Goal: Find specific fact: Find specific fact

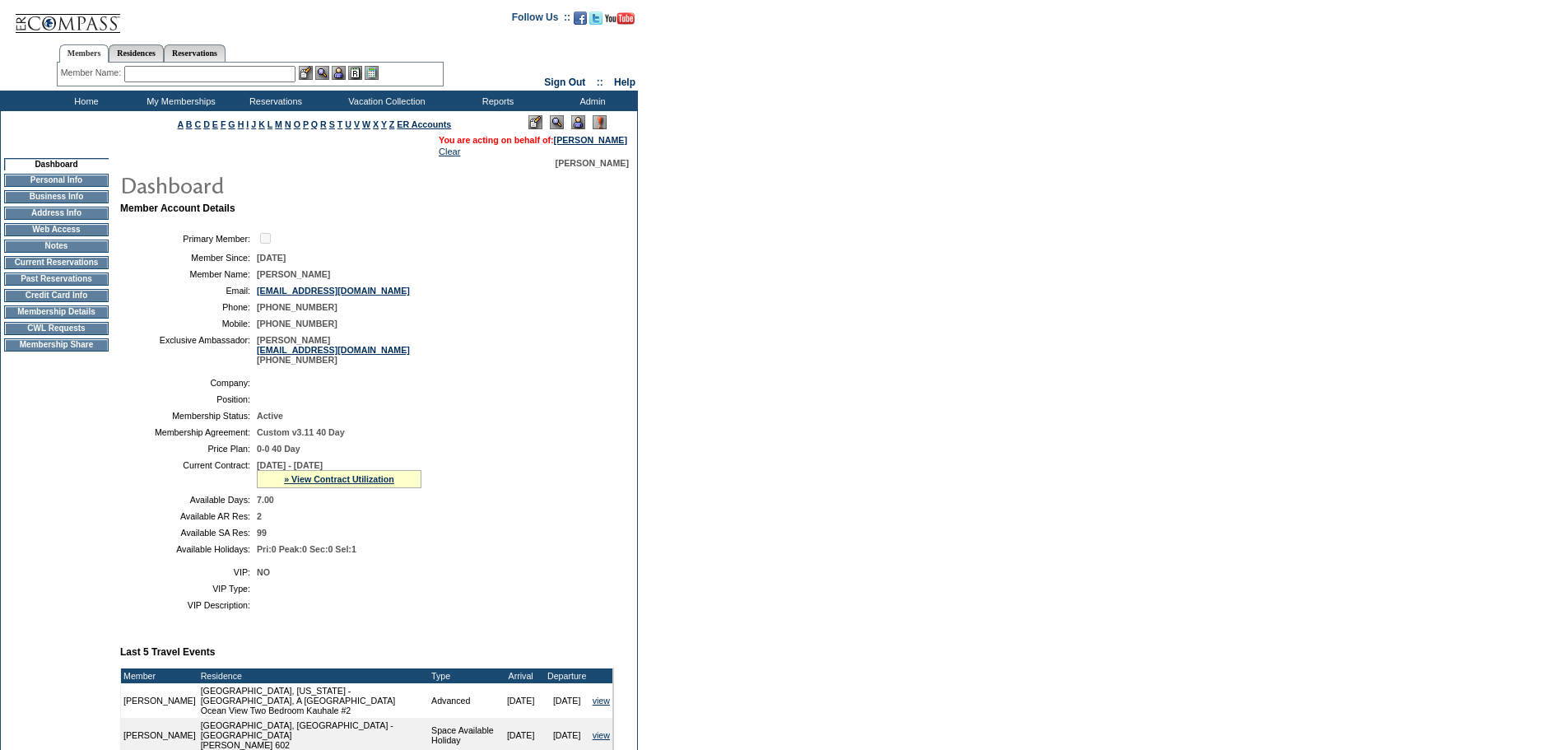
click at [49, 316] on td "Membership Details" at bounding box center [56, 311] width 105 height 13
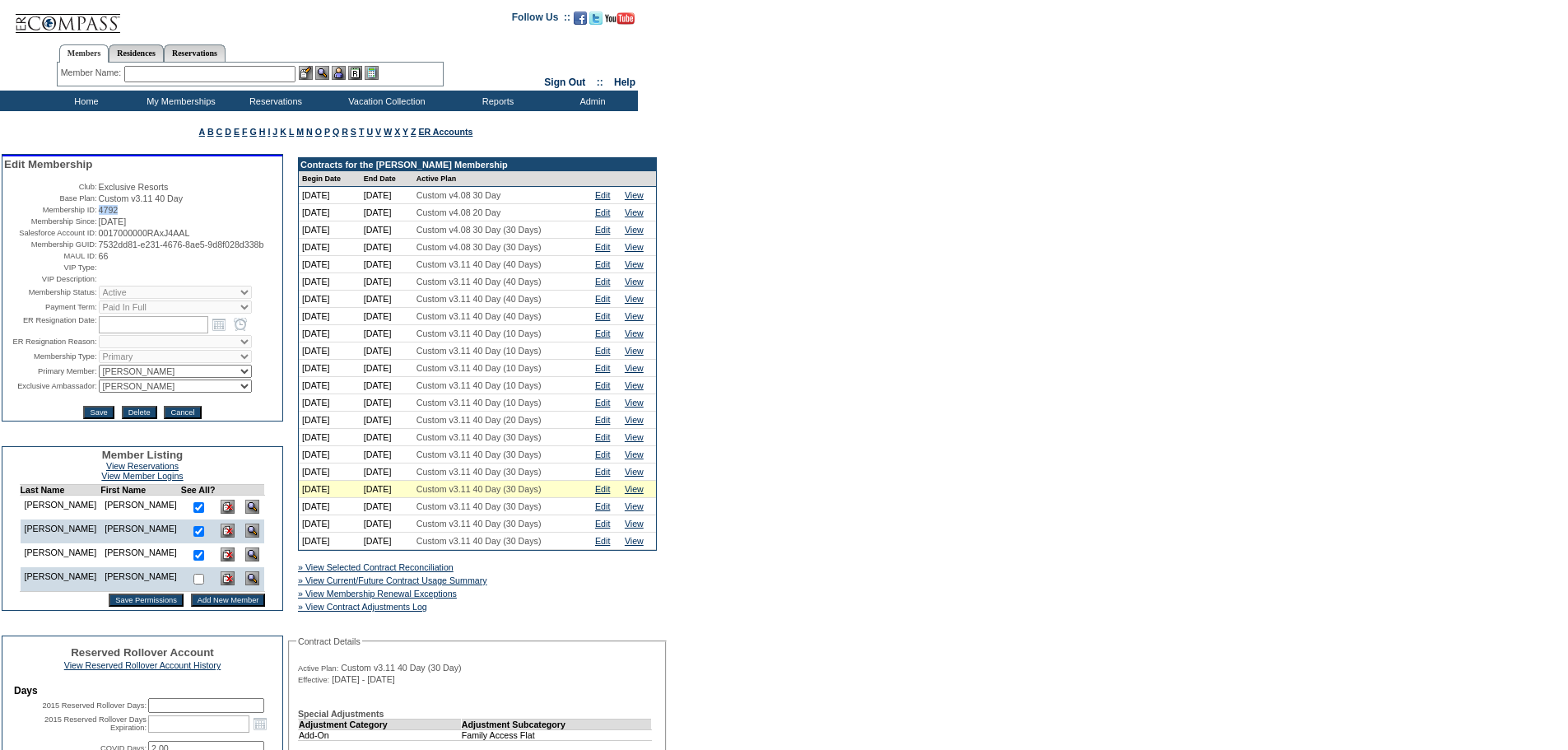
drag, startPoint x: 95, startPoint y: 215, endPoint x: 138, endPoint y: 219, distance: 43.2
click at [138, 215] on td "4792" at bounding box center [190, 210] width 182 height 10
copy span "4792"
